Goal: Check status: Check status

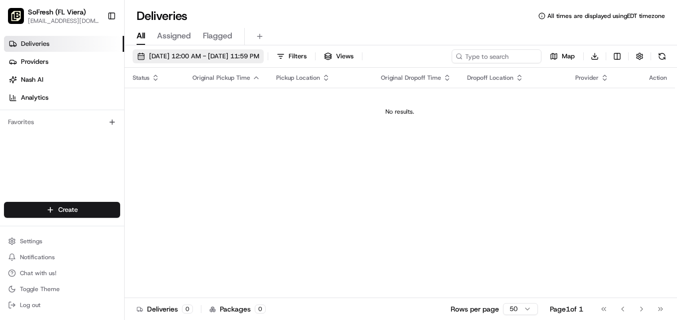
click at [215, 54] on span "[DATE] 12:00 AM - [DATE] 11:59 PM" at bounding box center [204, 56] width 110 height 9
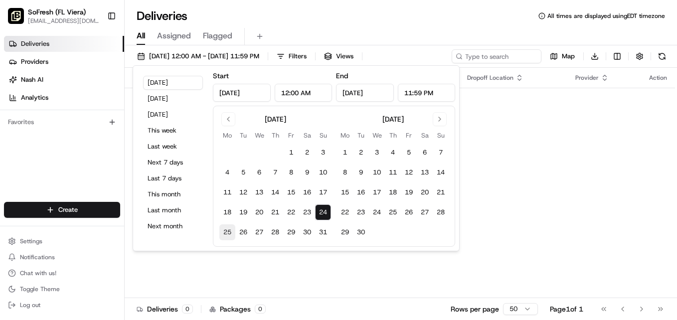
click at [226, 235] on button "25" at bounding box center [227, 232] width 16 height 16
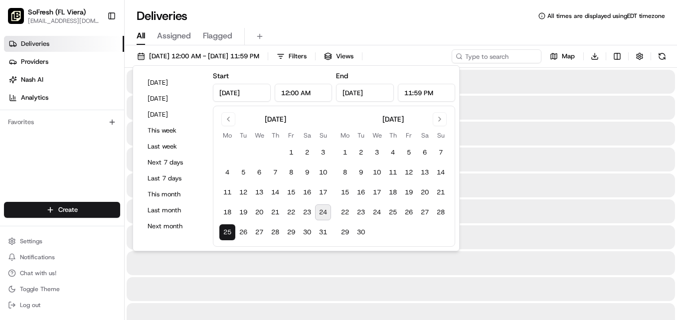
type input "[DATE]"
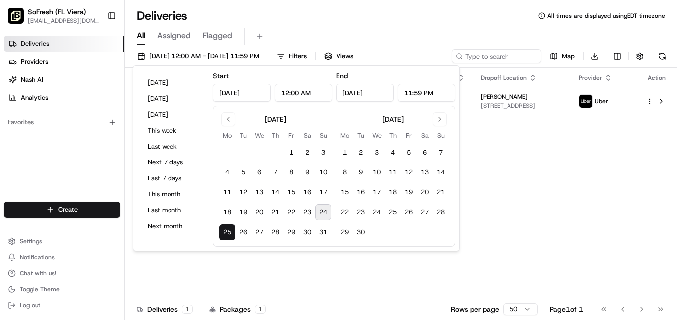
click at [507, 230] on div "Status Original Pickup Time Pickup Location Original Dropoff Time Dropoff Locat…" at bounding box center [400, 183] width 551 height 230
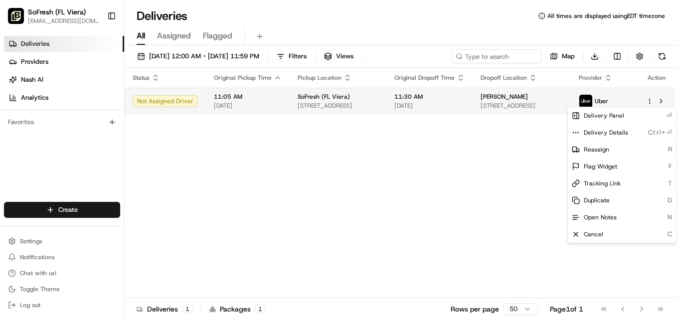
click at [648, 102] on html "SoFresh (FL Viera) sf026@sofresh.com Toggle Sidebar Deliveries Providers Nash A…" at bounding box center [338, 160] width 677 height 320
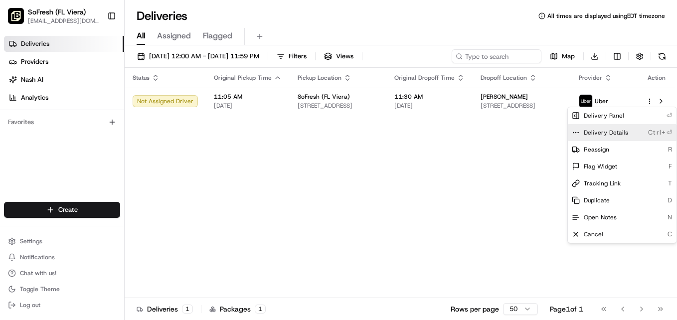
click at [591, 134] on span "Delivery Details" at bounding box center [606, 133] width 44 height 8
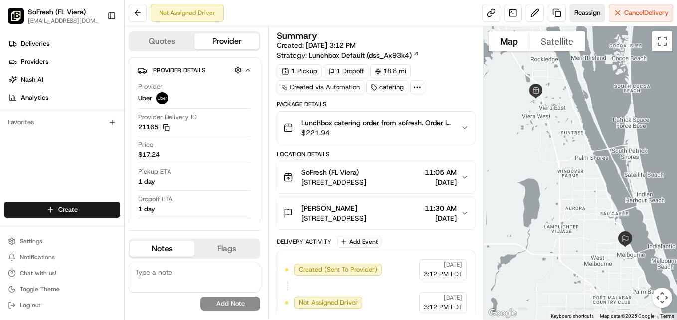
click at [579, 14] on span "Reassign" at bounding box center [588, 12] width 26 height 9
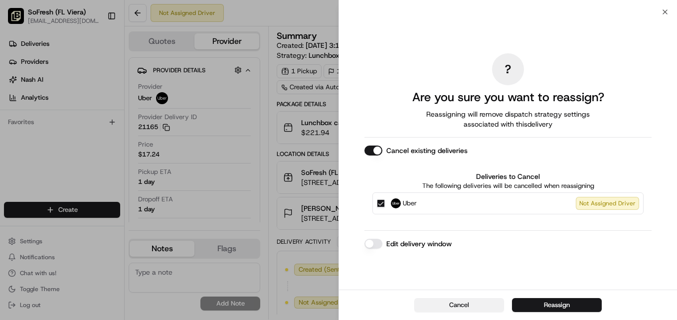
click at [450, 303] on button "Cancel" at bounding box center [459, 305] width 90 height 14
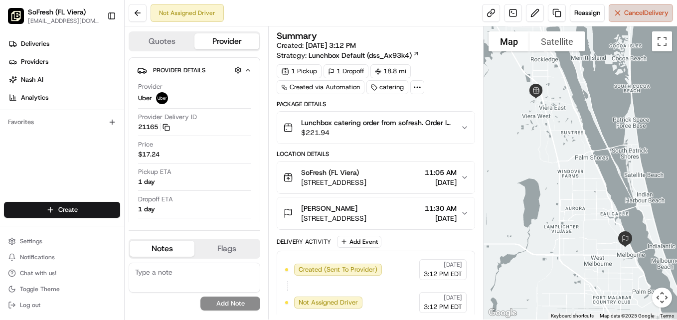
click at [631, 18] on button "Cancel Delivery" at bounding box center [641, 13] width 64 height 18
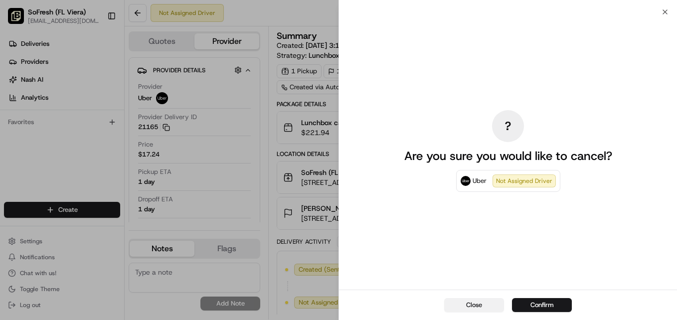
click at [464, 305] on button "Close" at bounding box center [474, 305] width 60 height 14
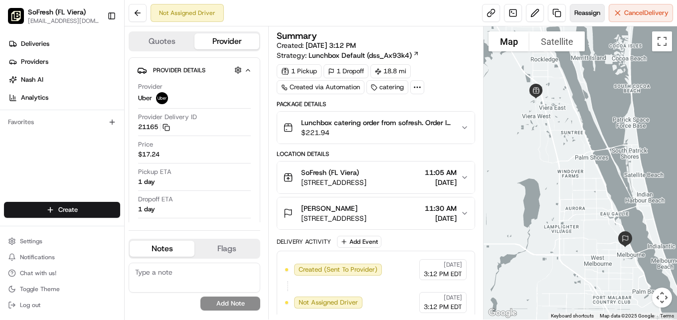
click at [580, 18] on button "Reassign" at bounding box center [587, 13] width 35 height 18
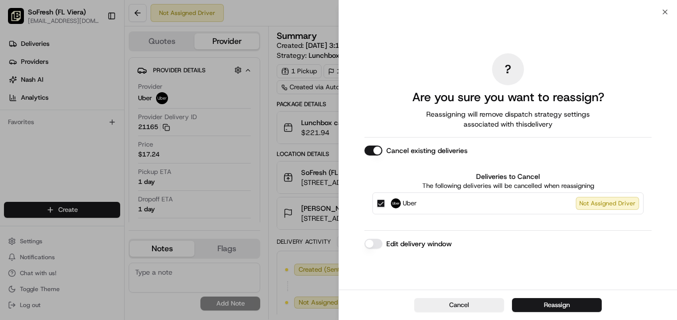
click at [663, 14] on div "? Are you sure you want to reassign? Reassigning will remove dispatch strategy …" at bounding box center [508, 151] width 338 height 278
click at [668, 9] on icon "button" at bounding box center [665, 12] width 8 height 8
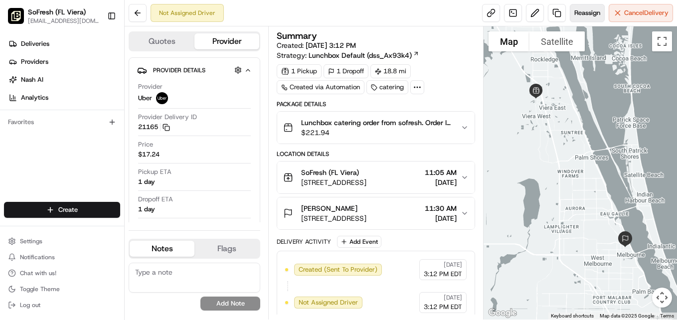
click at [579, 9] on span "Reassign" at bounding box center [588, 12] width 26 height 9
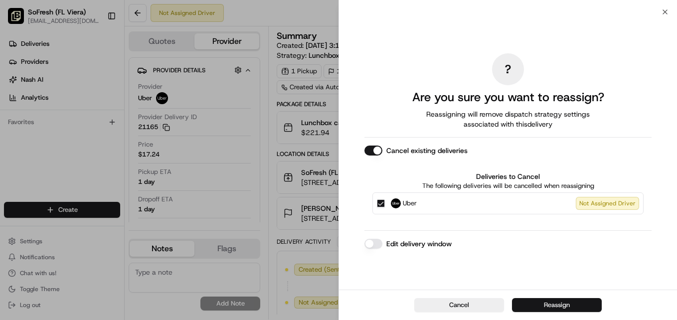
click at [552, 299] on button "Reassign" at bounding box center [557, 305] width 90 height 14
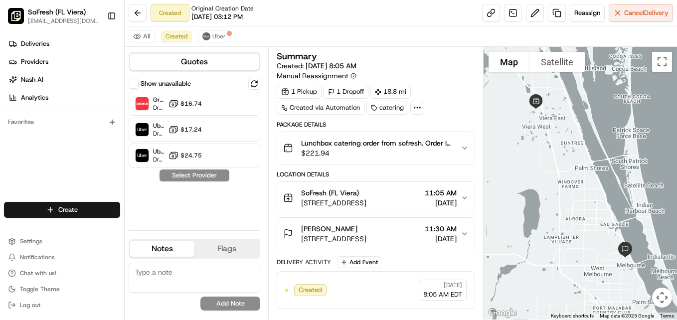
click at [170, 269] on textarea at bounding box center [195, 278] width 132 height 30
type textarea "Store will deliver"
click at [217, 303] on button "Add Note" at bounding box center [230, 304] width 60 height 14
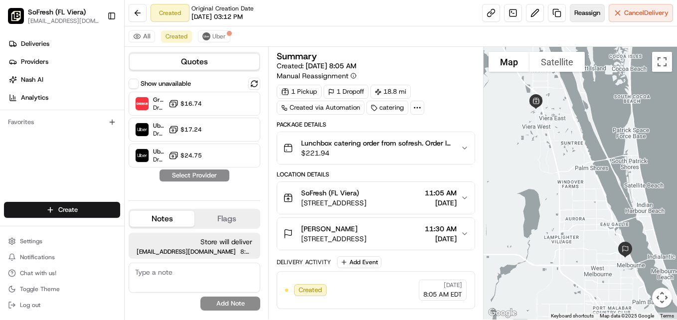
click at [582, 14] on span "Reassign" at bounding box center [588, 12] width 26 height 9
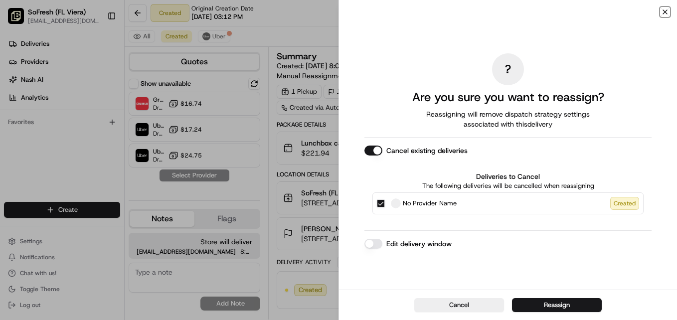
click at [662, 10] on icon "button" at bounding box center [665, 12] width 8 height 8
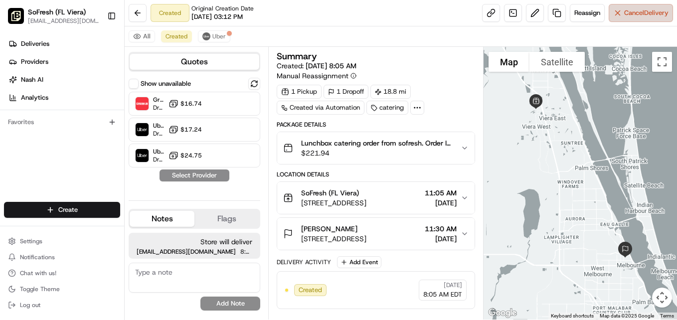
click at [634, 18] on button "Cancel Delivery" at bounding box center [641, 13] width 64 height 18
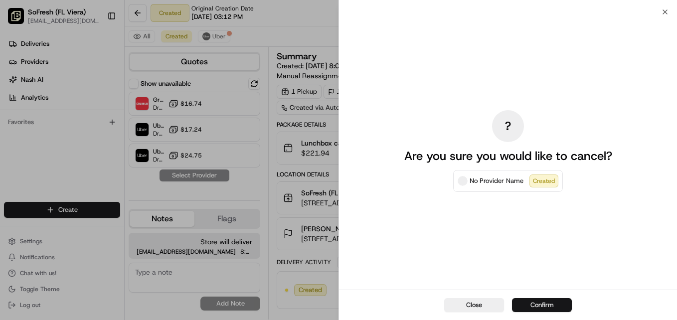
click at [531, 302] on button "Confirm" at bounding box center [542, 305] width 60 height 14
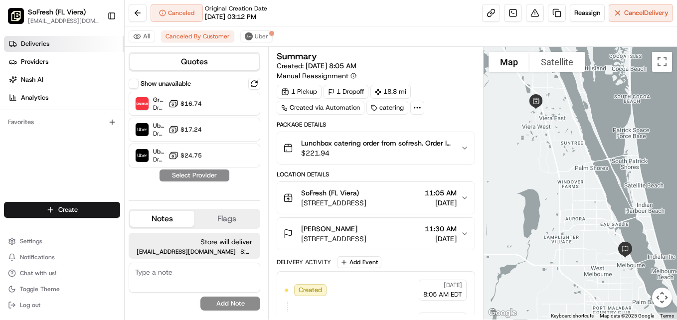
click at [39, 40] on span "Deliveries" at bounding box center [35, 43] width 28 height 9
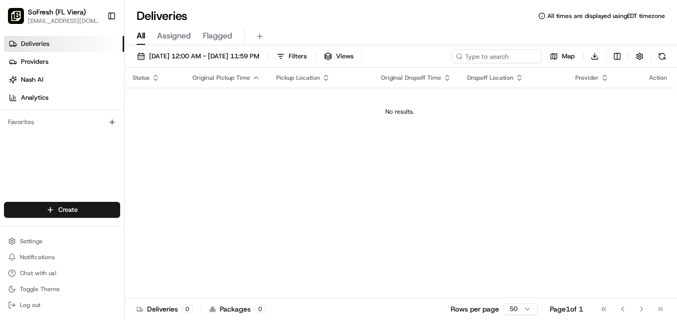
click at [179, 35] on span "Assigned" at bounding box center [174, 36] width 34 height 12
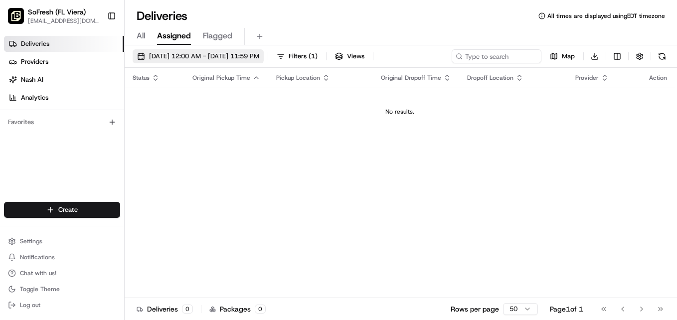
click at [170, 57] on span "[DATE] 12:00 AM - [DATE] 11:59 PM" at bounding box center [204, 56] width 110 height 9
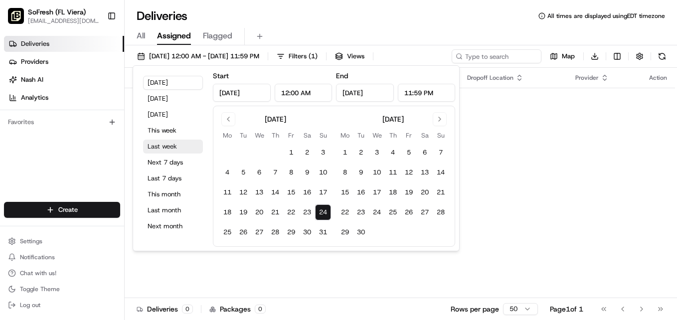
click at [173, 148] on button "Last week" at bounding box center [173, 147] width 60 height 14
type input "[DATE]"
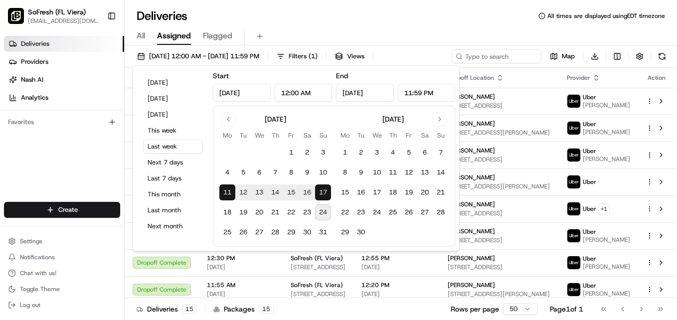
click at [322, 29] on div "All Assigned Flagged" at bounding box center [401, 36] width 553 height 17
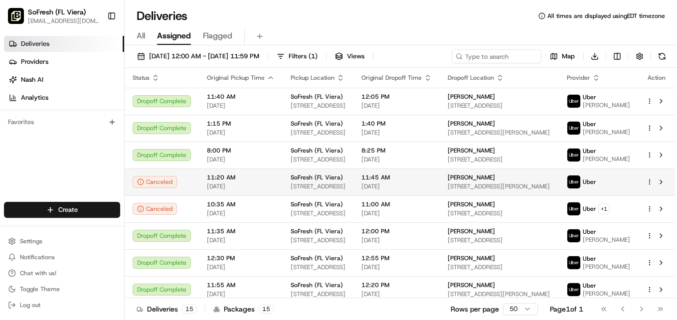
click at [233, 182] on span "11:20 AM" at bounding box center [241, 178] width 68 height 8
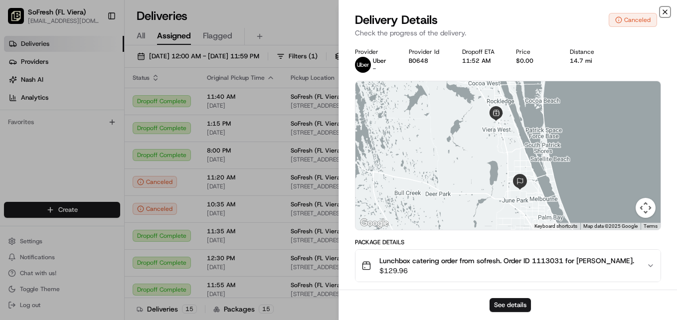
click at [666, 13] on icon "button" at bounding box center [665, 12] width 4 height 4
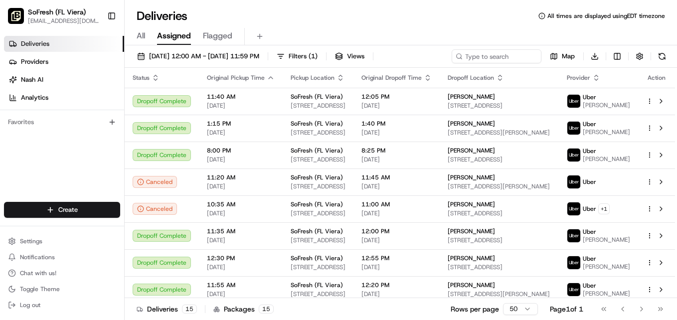
click at [650, 190] on html "SoFresh (FL Viera) [EMAIL_ADDRESS][DOMAIN_NAME] Toggle Sidebar Deliveries Provi…" at bounding box center [338, 160] width 677 height 320
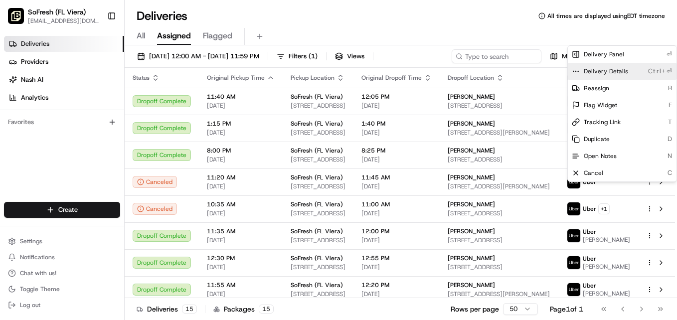
click at [611, 71] on span "Delivery Details" at bounding box center [606, 71] width 44 height 8
click at [211, 56] on html "SoFresh (FL Viera) [EMAIL_ADDRESS][DOMAIN_NAME] Toggle Sidebar Deliveries Provi…" at bounding box center [338, 160] width 677 height 320
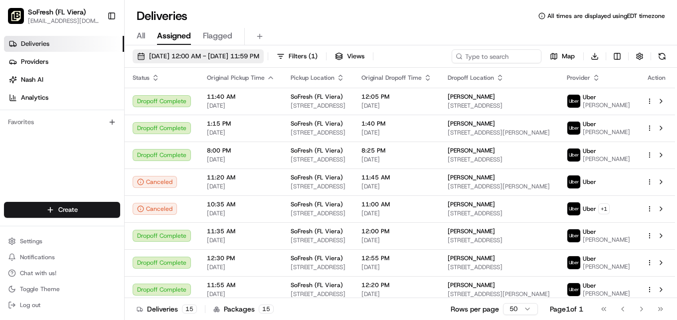
click at [143, 59] on button "[DATE] 12:00 AM - [DATE] 11:59 PM" at bounding box center [198, 56] width 131 height 14
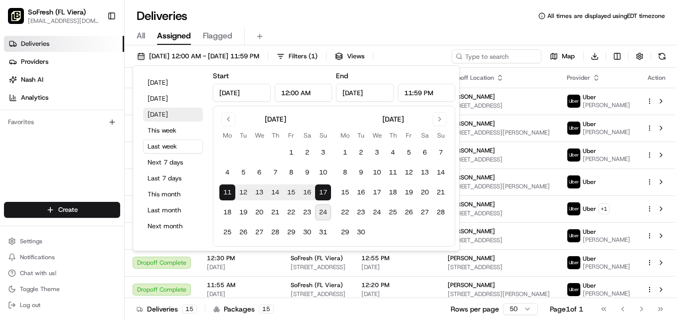
click at [156, 116] on button "[DATE]" at bounding box center [173, 115] width 60 height 14
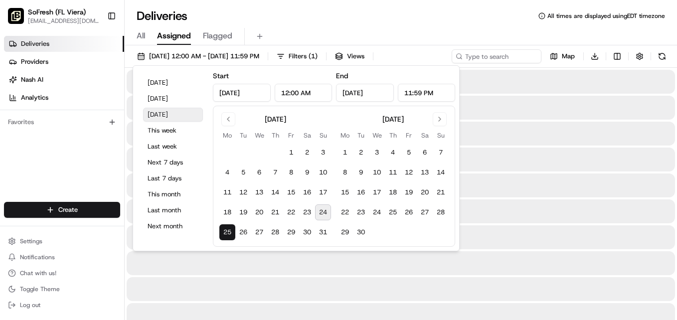
type input "[DATE]"
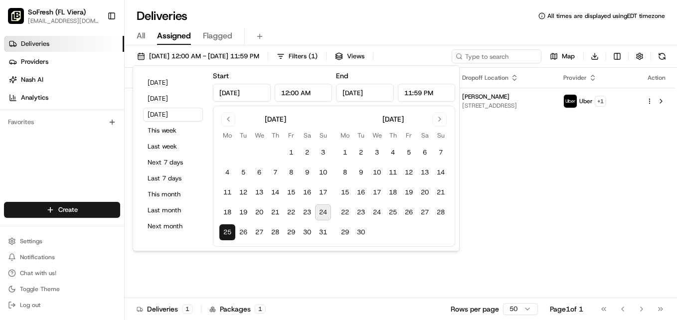
click at [556, 189] on div "Status Original Pickup Time Pickup Location Original Dropoff Time Dropoff Locat…" at bounding box center [400, 183] width 551 height 230
